Goal: Task Accomplishment & Management: Manage account settings

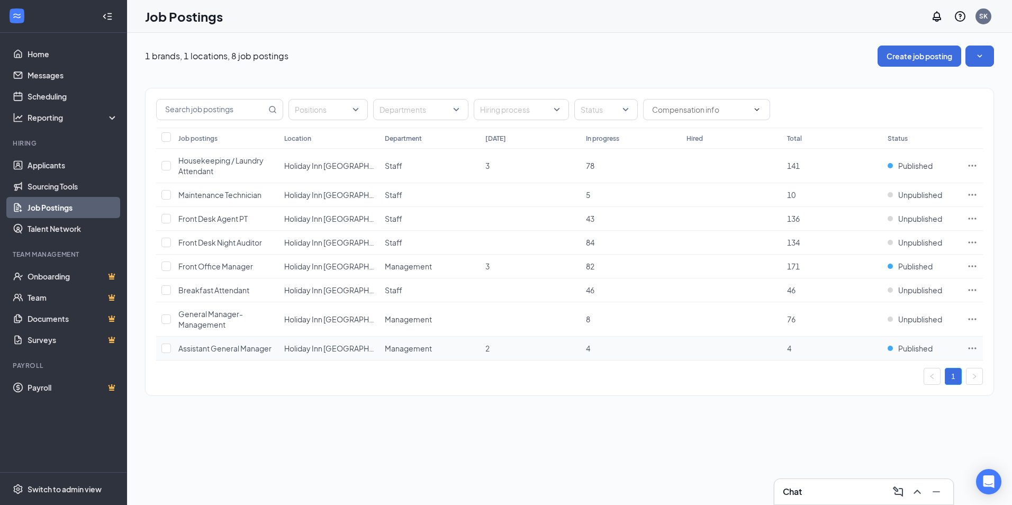
click at [973, 347] on icon "Ellipses" at bounding box center [972, 348] width 11 height 11
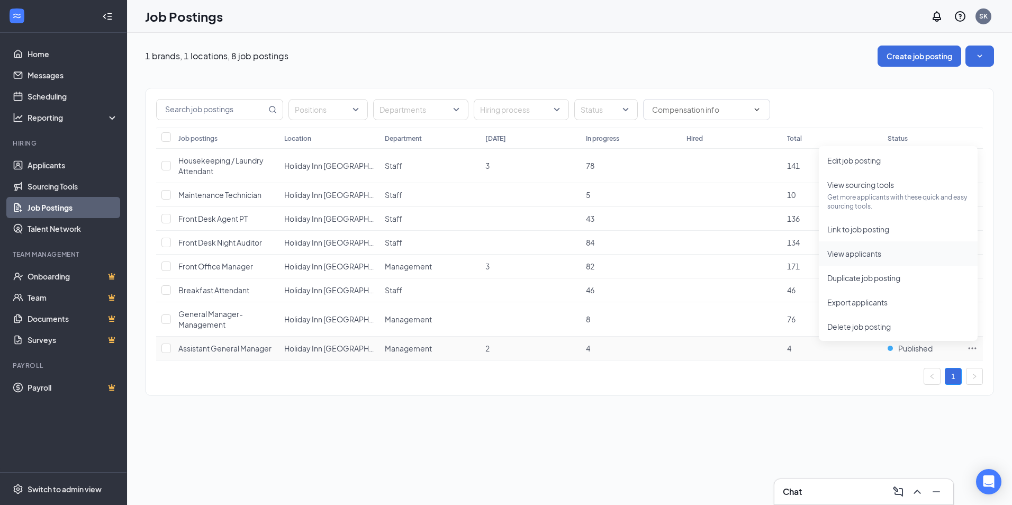
click at [867, 253] on span "View applicants" at bounding box center [855, 254] width 54 height 10
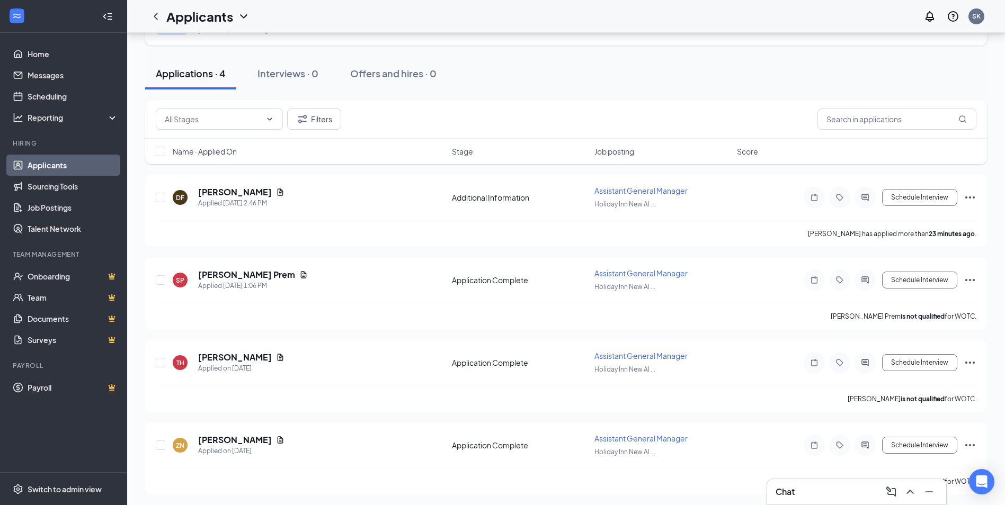
scroll to position [55, 0]
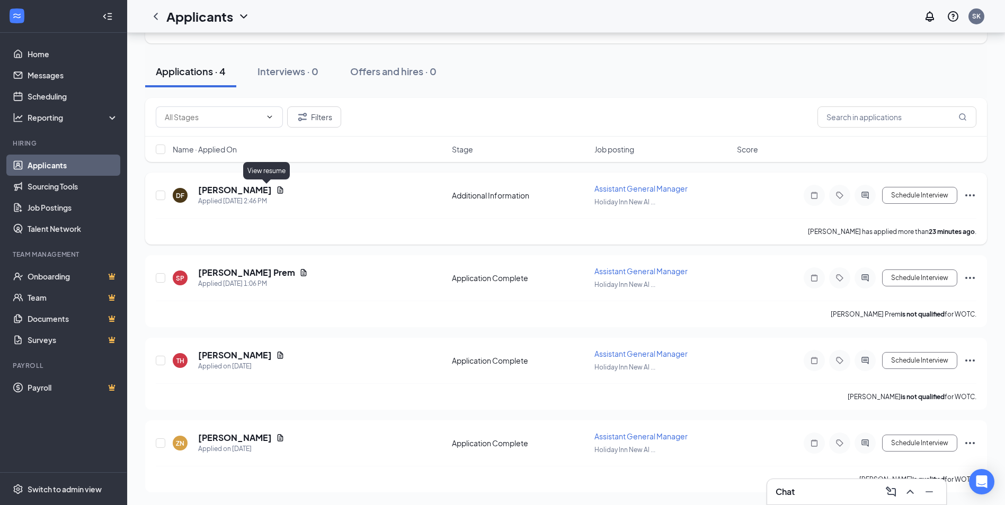
click at [276, 186] on icon "Document" at bounding box center [280, 190] width 8 height 8
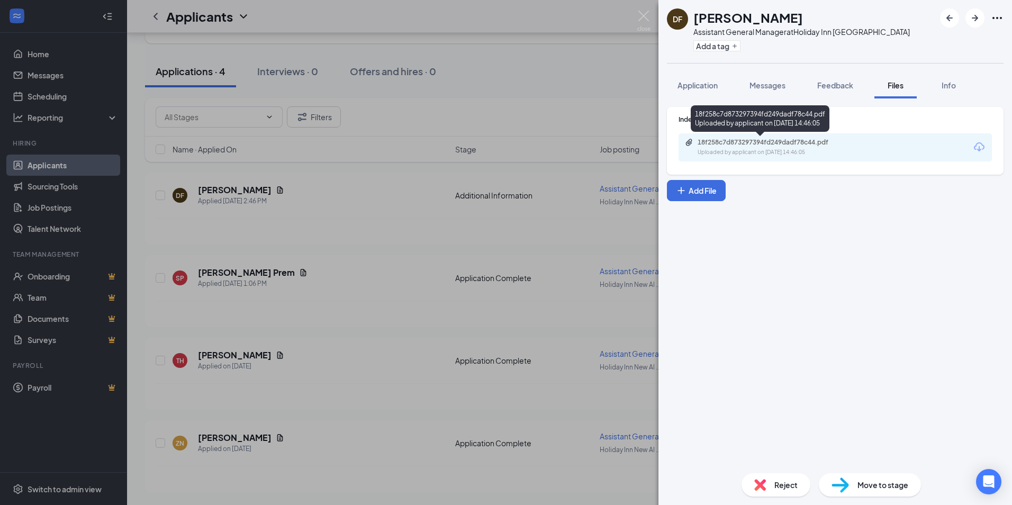
click at [786, 148] on div "18f258c7d873297394fd249dadf78c44.pdf Uploaded by applicant on [DATE] 14:46:05" at bounding box center [771, 147] width 172 height 19
click at [438, 202] on div "DF [PERSON_NAME] Assistant General Manager at [GEOGRAPHIC_DATA] [GEOGRAPHIC_DAT…" at bounding box center [506, 252] width 1012 height 505
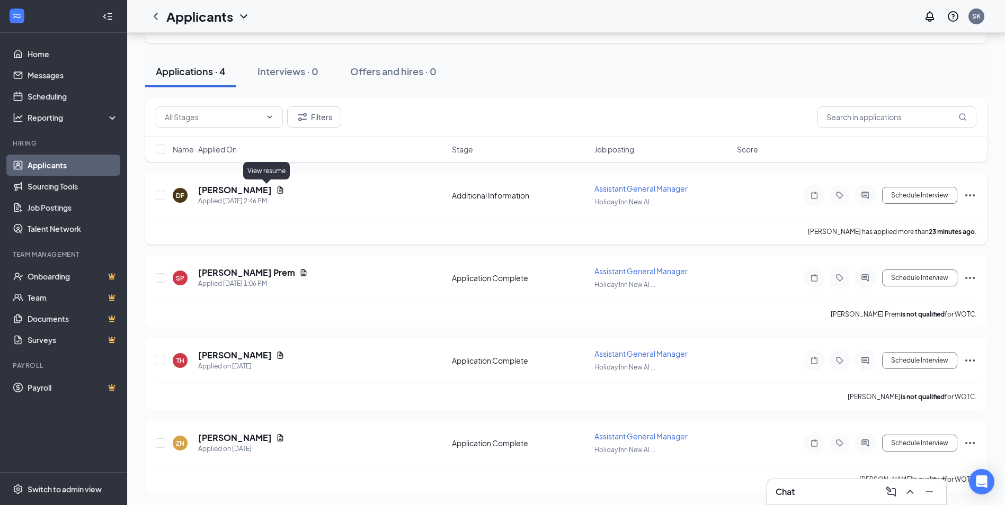
click at [276, 187] on icon "Document" at bounding box center [280, 190] width 8 height 8
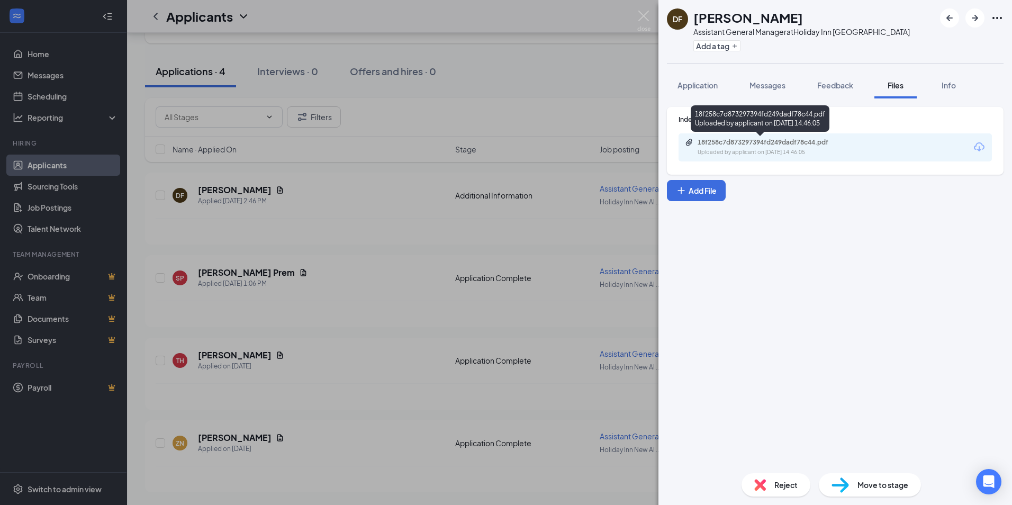
click at [763, 146] on div "18f258c7d873297394fd249dadf78c44.pdf" at bounding box center [772, 142] width 148 height 8
click at [344, 209] on div "DF [PERSON_NAME] Assistant General Manager at [GEOGRAPHIC_DATA] [GEOGRAPHIC_DAT…" at bounding box center [506, 252] width 1012 height 505
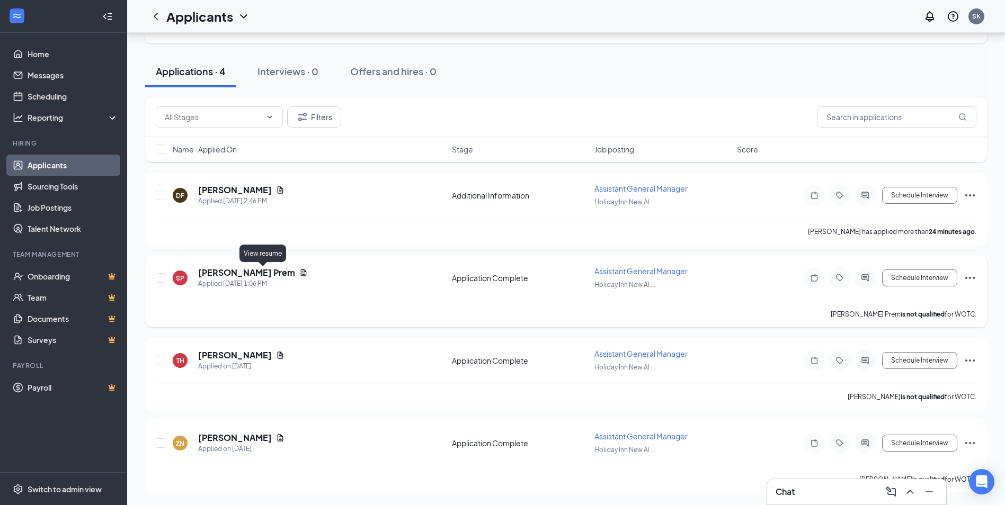
click at [299, 273] on icon "Document" at bounding box center [303, 272] width 8 height 8
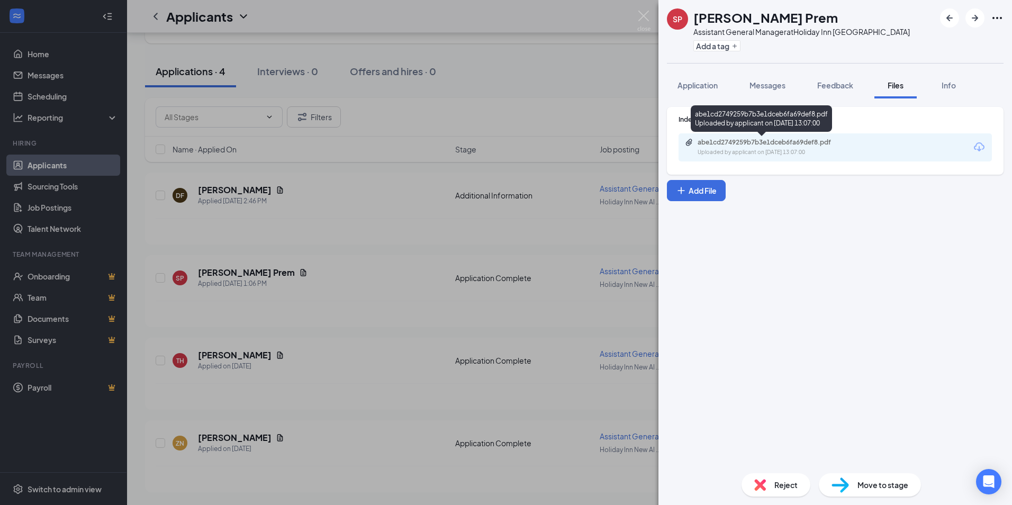
click at [764, 148] on div "Uploaded by applicant on [DATE] 13:07:00" at bounding box center [777, 152] width 159 height 8
click at [313, 261] on div "SP [PERSON_NAME] Prem Assistant General Manager at [GEOGRAPHIC_DATA] [GEOGRAPHI…" at bounding box center [506, 252] width 1012 height 505
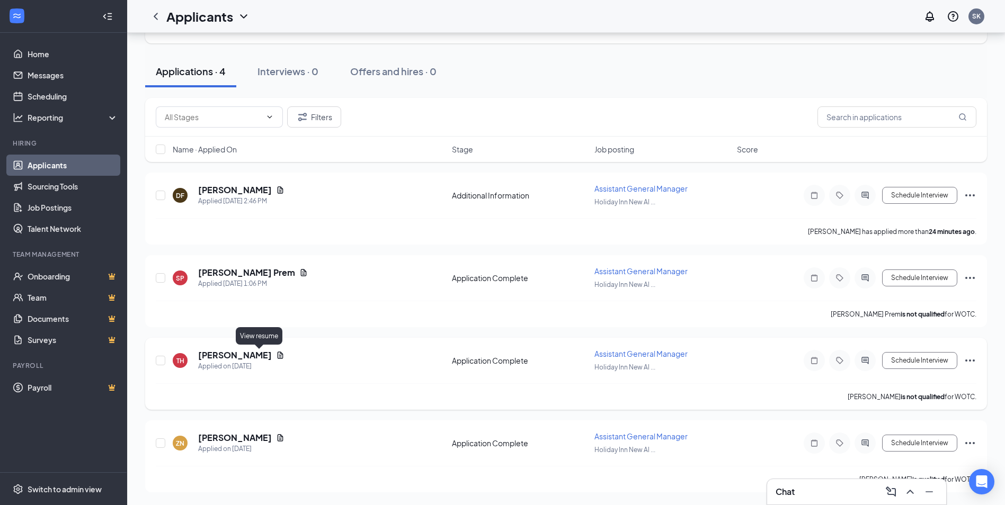
click at [276, 357] on icon "Document" at bounding box center [280, 355] width 8 height 8
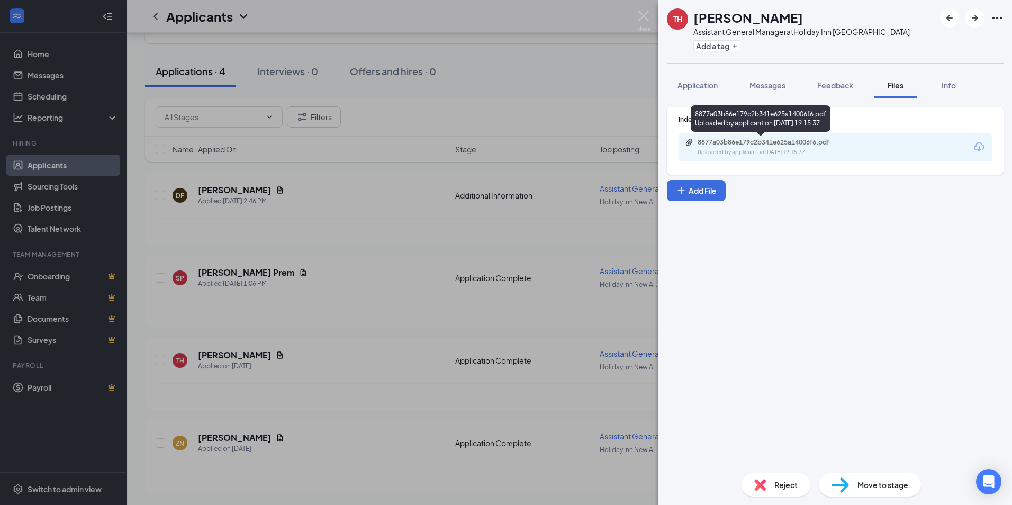
click at [744, 155] on div "Uploaded by applicant on [DATE] 19:15:37" at bounding box center [777, 152] width 159 height 8
click at [325, 375] on div "TH [PERSON_NAME] Assistant General Manager at [GEOGRAPHIC_DATA] [GEOGRAPHIC_DAT…" at bounding box center [506, 252] width 1012 height 505
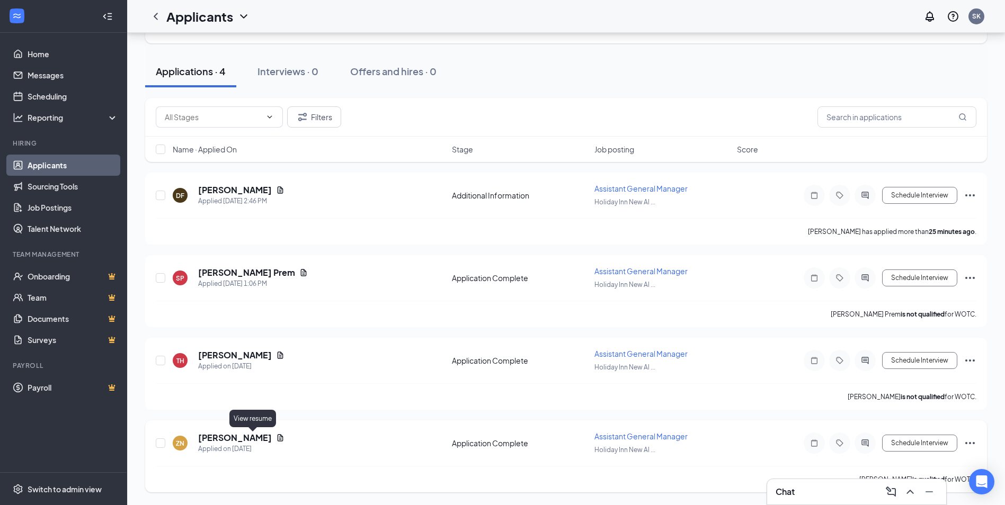
click at [277, 439] on icon "Document" at bounding box center [280, 437] width 6 height 7
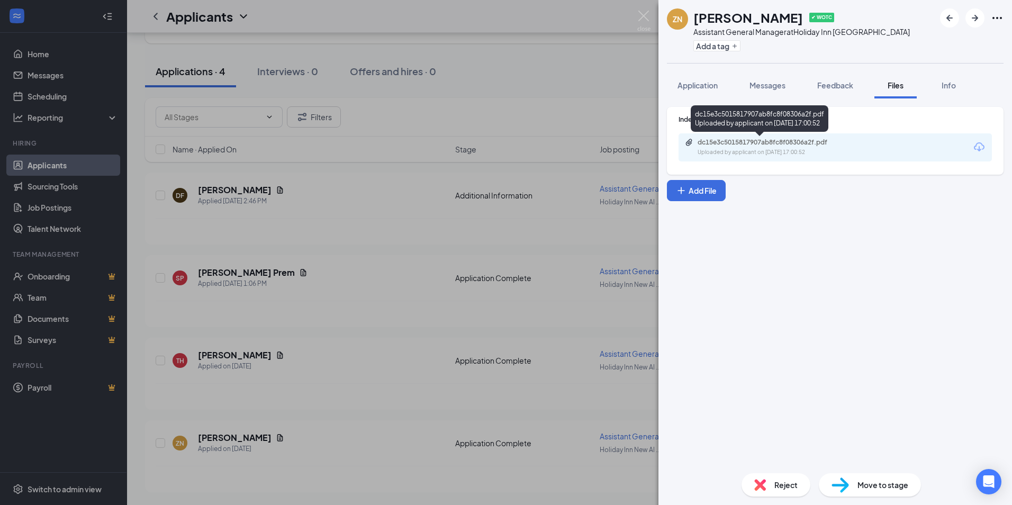
click at [739, 155] on div "Uploaded by applicant on [DATE] 17:00:52" at bounding box center [777, 152] width 159 height 8
click at [479, 113] on div "ZN [PERSON_NAME] ✔ WOTC Assistant General Manager at [GEOGRAPHIC_DATA] [GEOGRAP…" at bounding box center [506, 252] width 1012 height 505
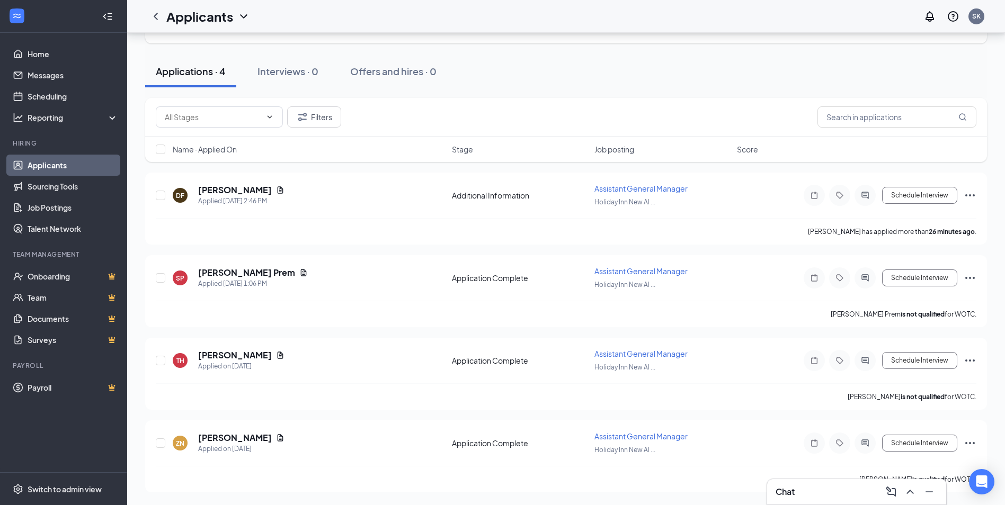
click at [60, 166] on link "Applicants" at bounding box center [73, 165] width 91 height 21
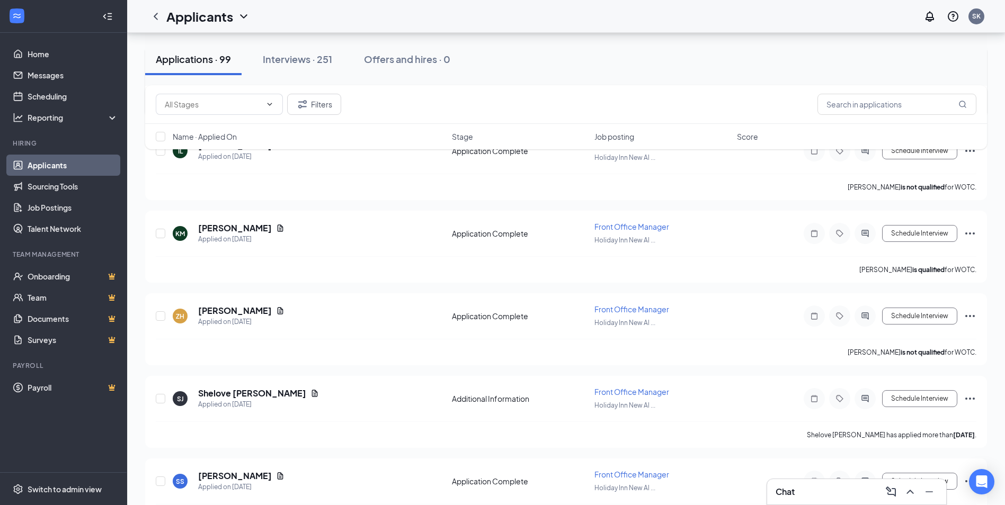
scroll to position [1747, 0]
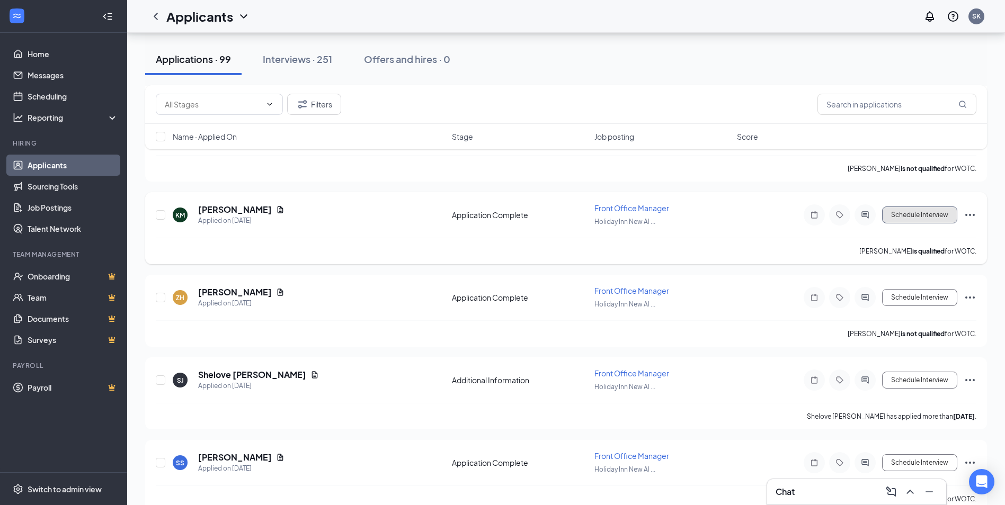
click at [929, 214] on button "Schedule Interview" at bounding box center [919, 215] width 75 height 17
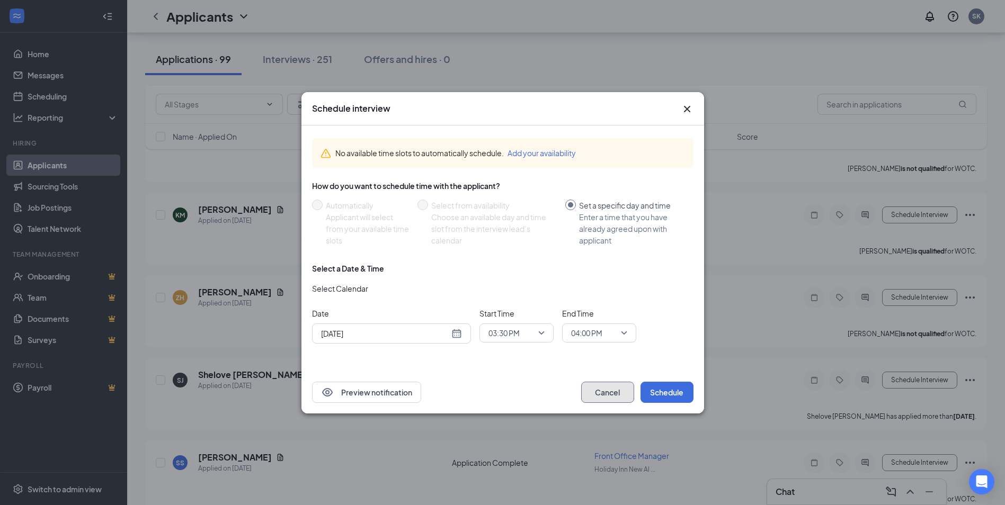
click at [588, 382] on button "Cancel" at bounding box center [607, 392] width 53 height 21
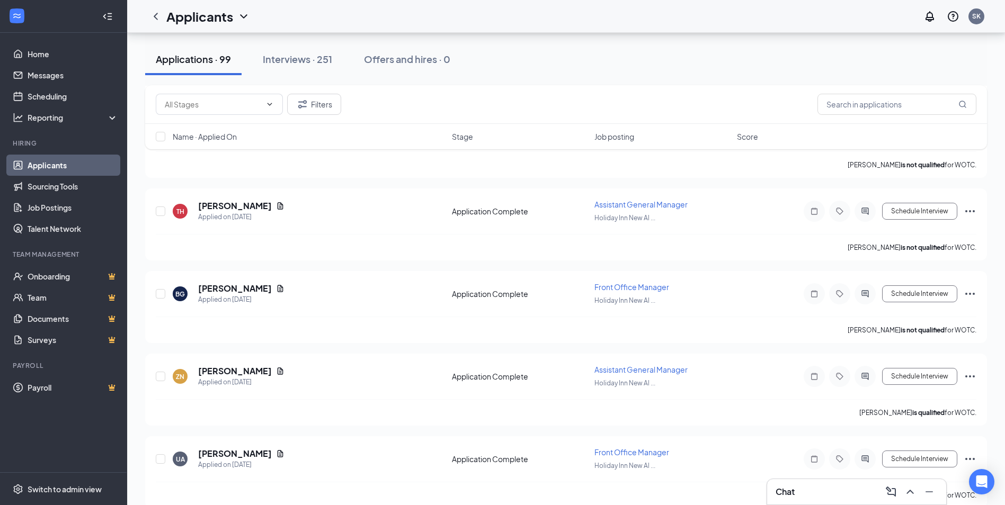
scroll to position [477, 0]
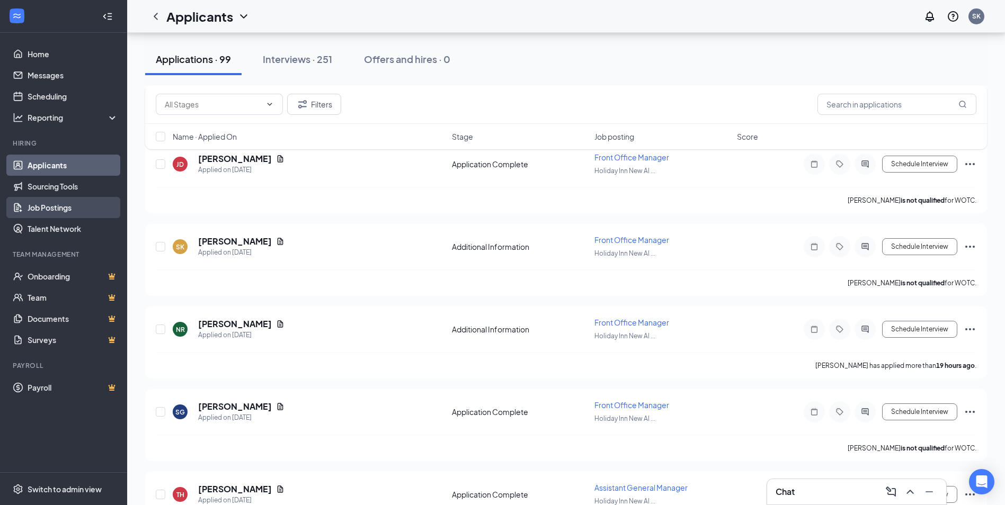
click at [75, 205] on link "Job Postings" at bounding box center [73, 207] width 91 height 21
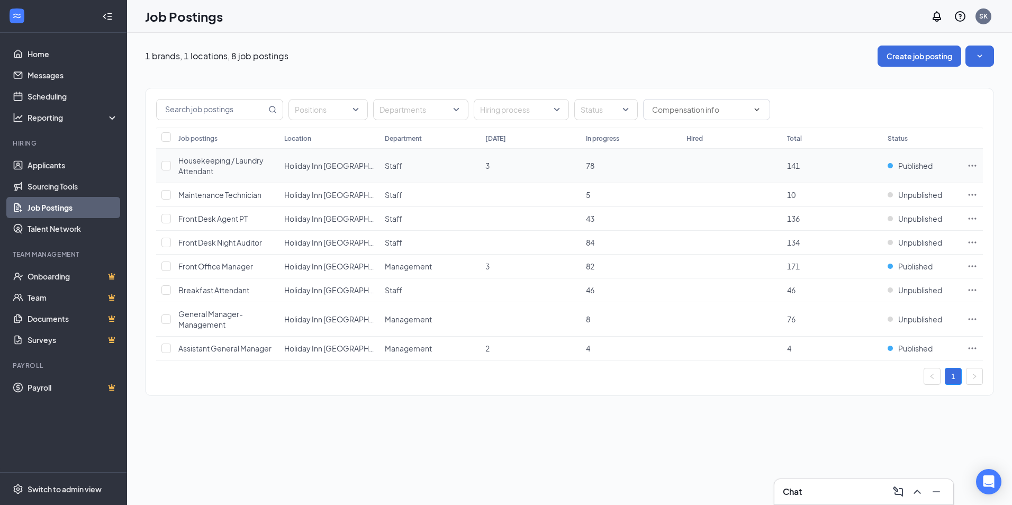
click at [975, 165] on icon "Ellipses" at bounding box center [972, 165] width 11 height 11
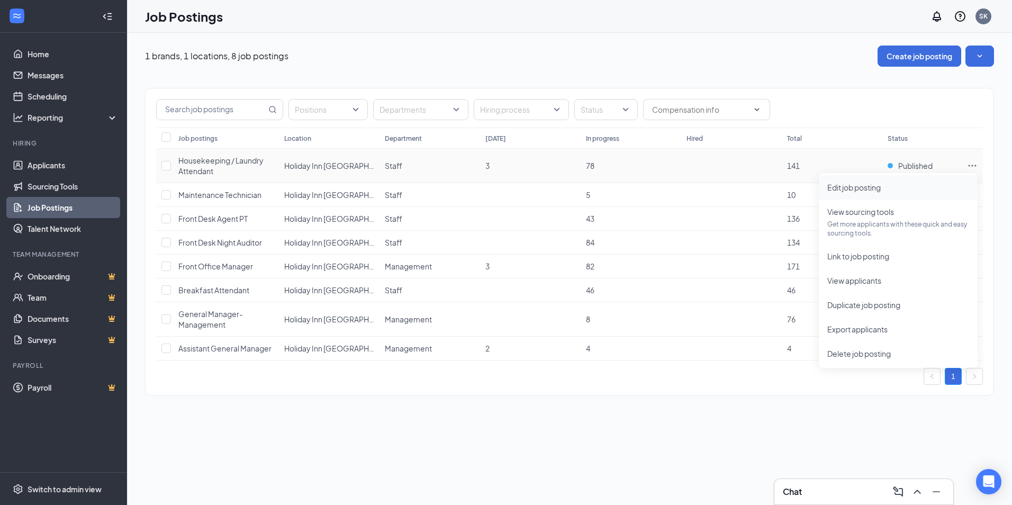
click at [874, 198] on li "Edit job posting" at bounding box center [898, 187] width 159 height 24
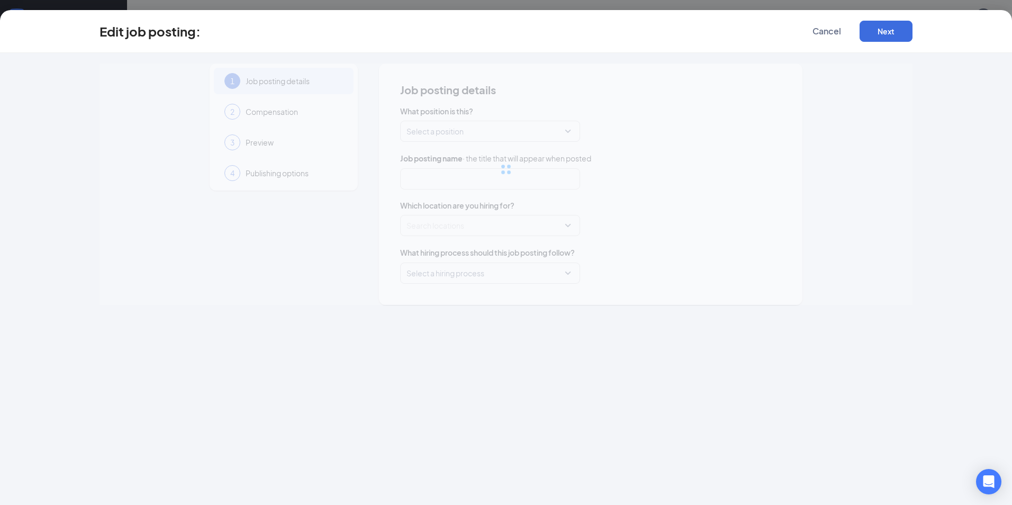
type input "Housekeeping / Laundry Attendant"
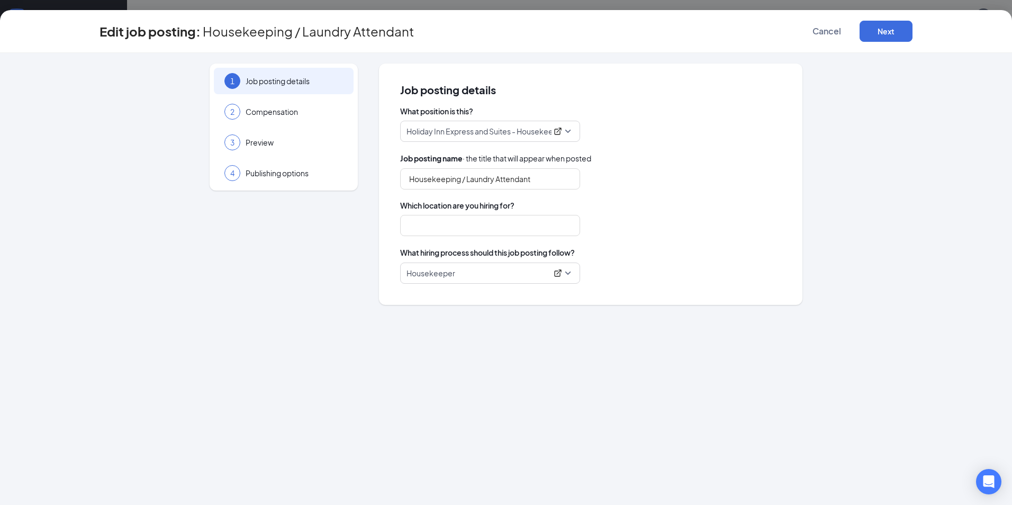
type input "Holiday Inn [GEOGRAPHIC_DATA]"
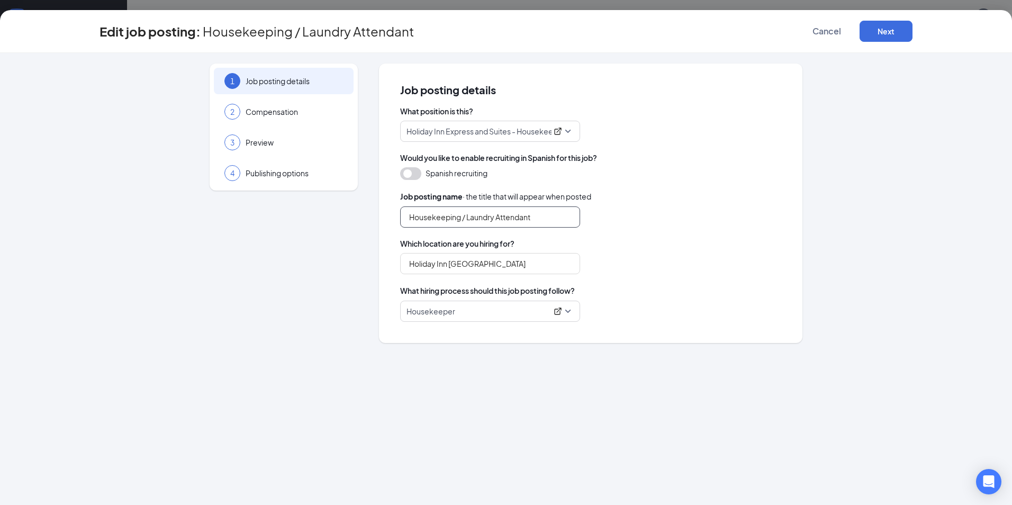
drag, startPoint x: 461, startPoint y: 218, endPoint x: 683, endPoint y: 213, distance: 222.5
click at [679, 213] on div "Housekeeping / Laundry Attendant" at bounding box center [590, 217] width 381 height 21
type input "Room Attendant - Housekeeping"
click at [887, 32] on button "Next" at bounding box center [886, 31] width 53 height 21
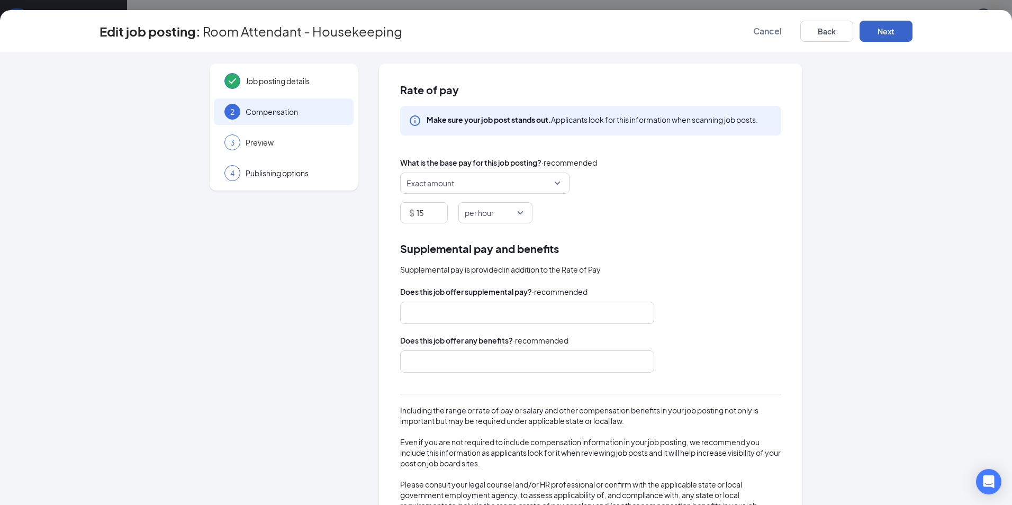
click at [884, 34] on button "Next" at bounding box center [886, 31] width 53 height 21
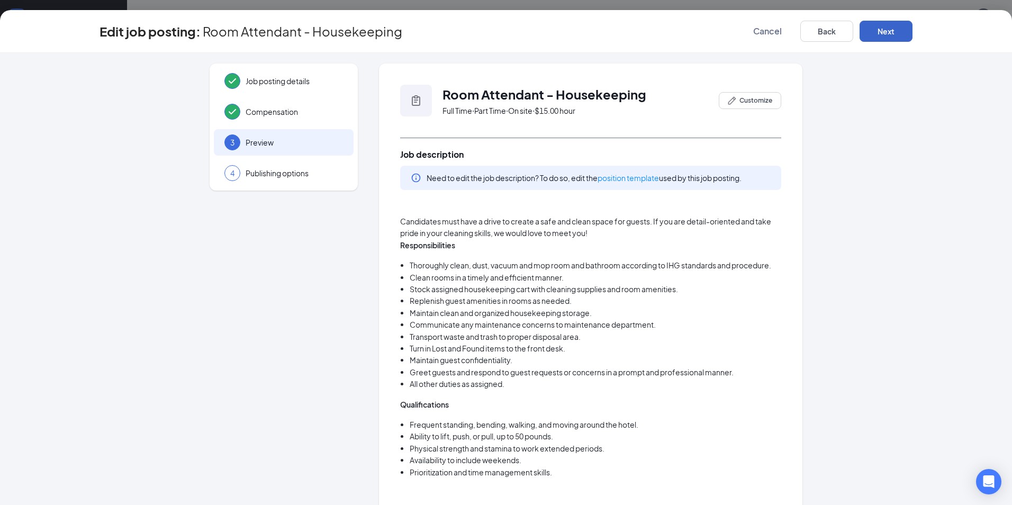
click at [901, 28] on button "Next" at bounding box center [886, 31] width 53 height 21
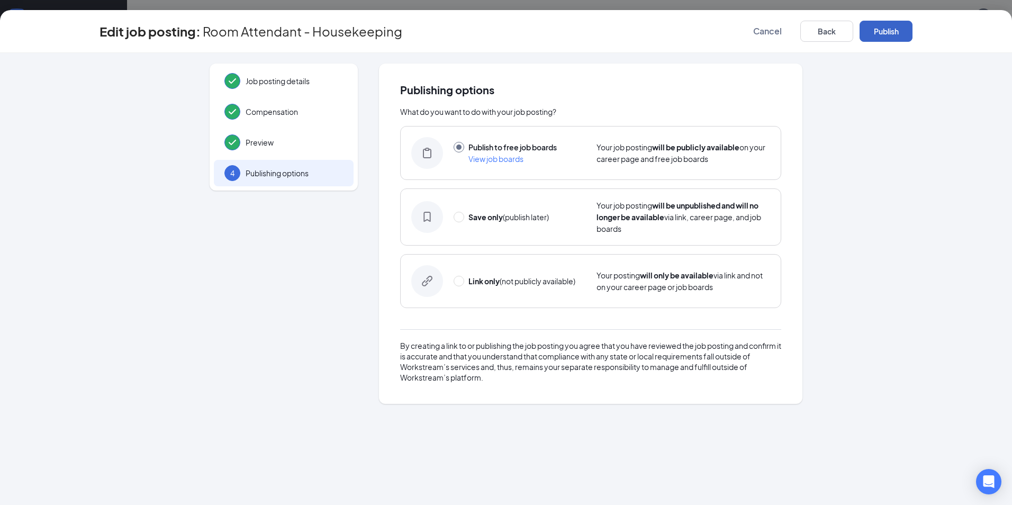
click at [901, 28] on button "Publish" at bounding box center [886, 31] width 53 height 21
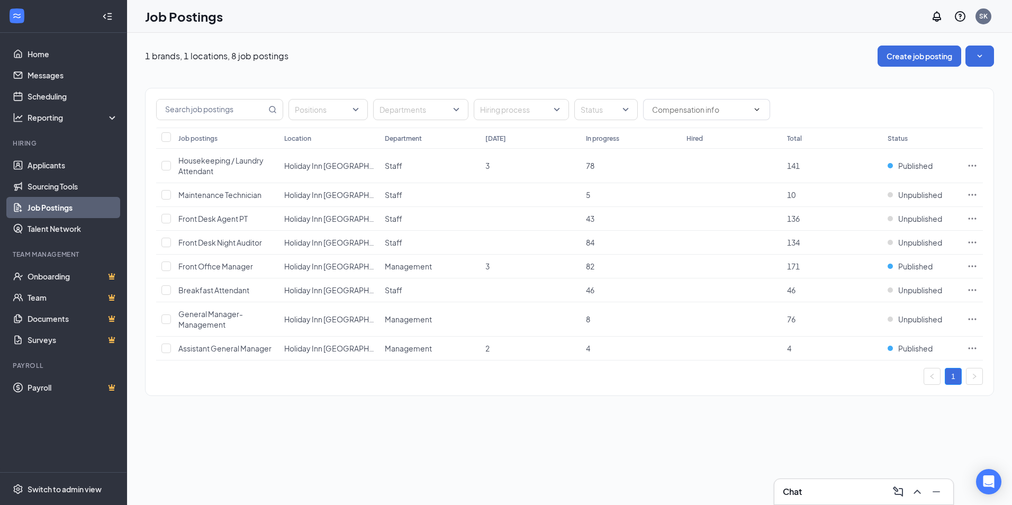
click at [49, 210] on link "Job Postings" at bounding box center [73, 207] width 91 height 21
click at [65, 165] on link "Applicants" at bounding box center [73, 165] width 91 height 21
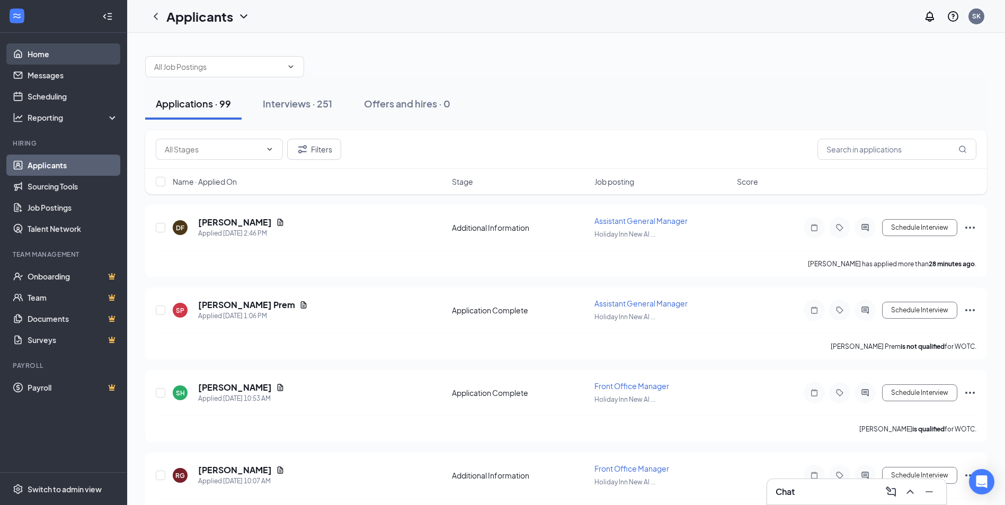
click at [41, 47] on link "Home" at bounding box center [73, 53] width 91 height 21
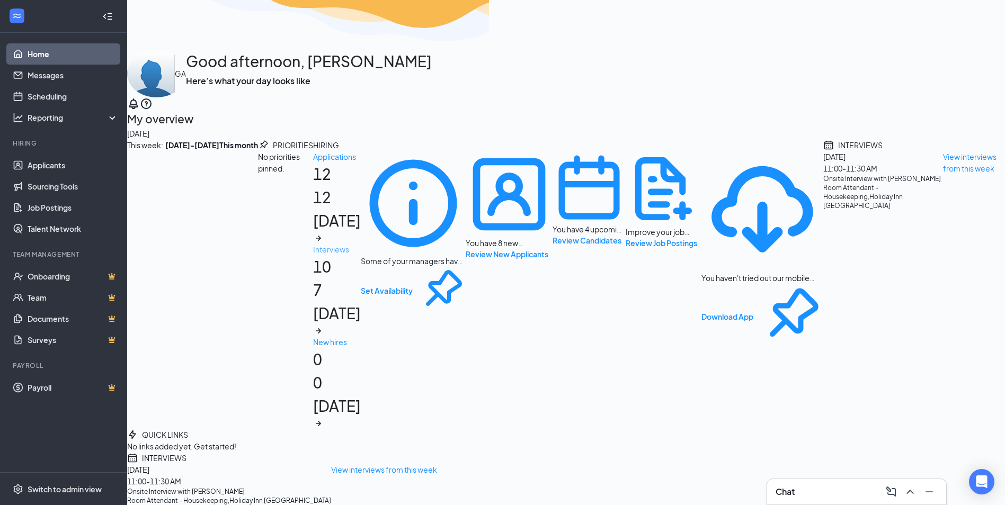
scroll to position [84, 0]
click at [913, 429] on div "QUICK LINKS No links added yet. Get started! INTERVIEWS [DATE] 11:00 - 11:30 AM…" at bounding box center [565, 467] width 877 height 76
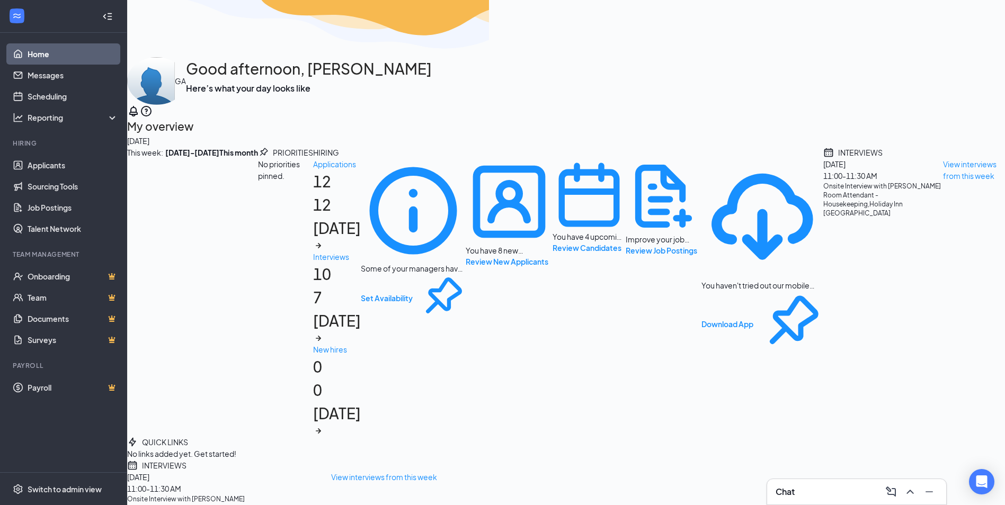
click at [313, 182] on div "No priorities pinned." at bounding box center [285, 169] width 55 height 23
click at [40, 77] on link "Messages" at bounding box center [73, 75] width 91 height 21
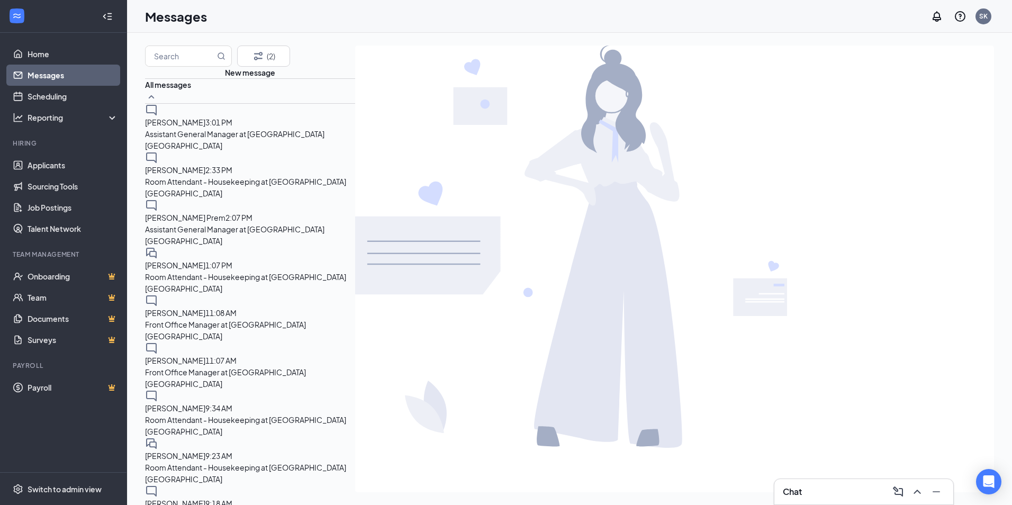
click at [439, 239] on div at bounding box center [674, 247] width 639 height 402
click at [34, 54] on link "Home" at bounding box center [73, 53] width 91 height 21
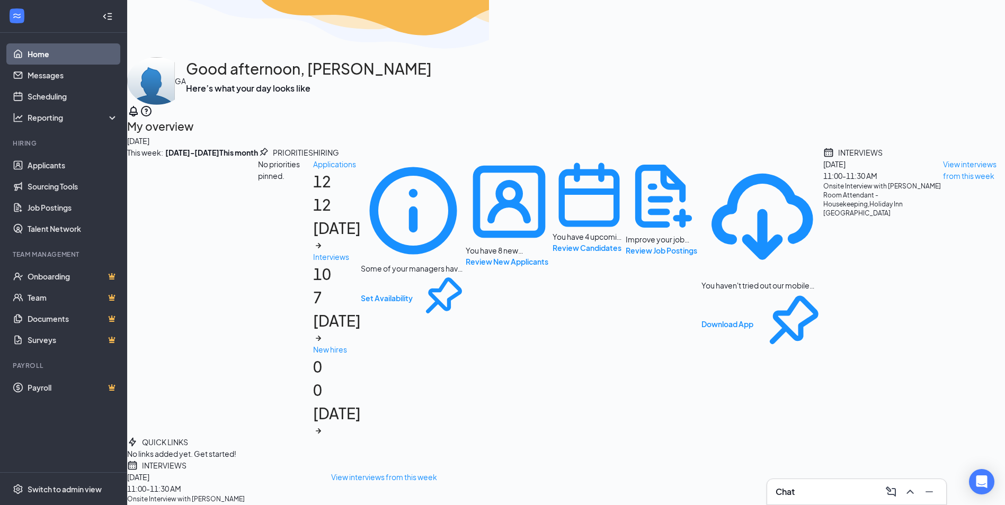
click at [537, 147] on div "This week : [DATE] - [DATE] This month PRIORITIES No priorities pinned. HIRING …" at bounding box center [565, 292] width 877 height 290
